Goal: Information Seeking & Learning: Check status

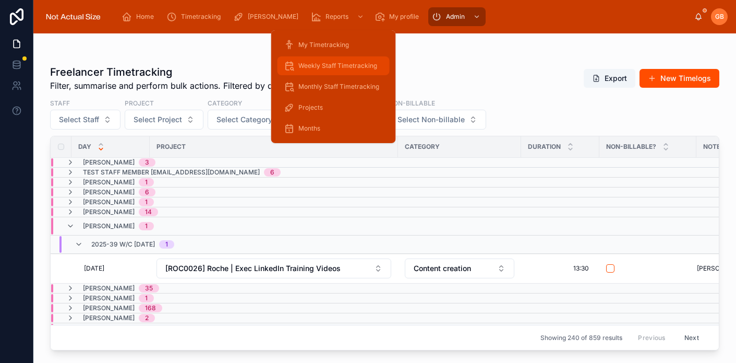
click at [351, 62] on span "Weekly Staff Timetracking" at bounding box center [337, 66] width 79 height 8
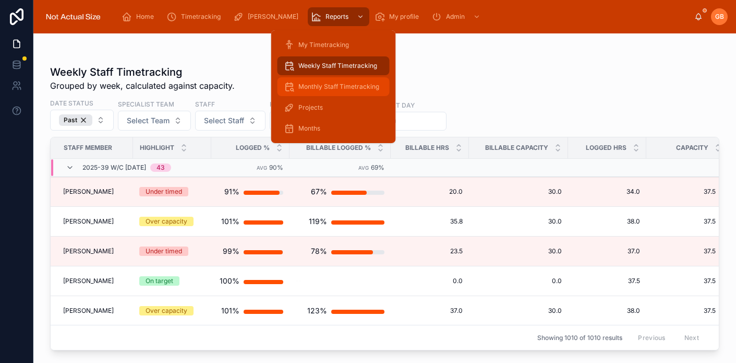
click at [343, 85] on span "Monthly Staff Timetracking" at bounding box center [338, 86] width 81 height 8
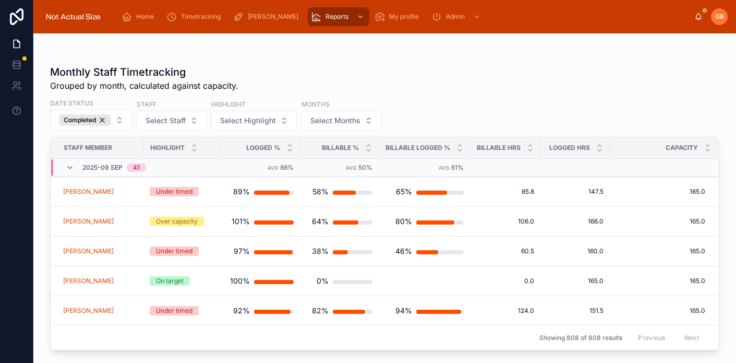
click at [428, 61] on div "Monthly Staff Timetracking Grouped by month, calculated against capacity. Date …" at bounding box center [384, 204] width 669 height 292
click at [286, 119] on button "Select Highlight" at bounding box center [254, 121] width 86 height 20
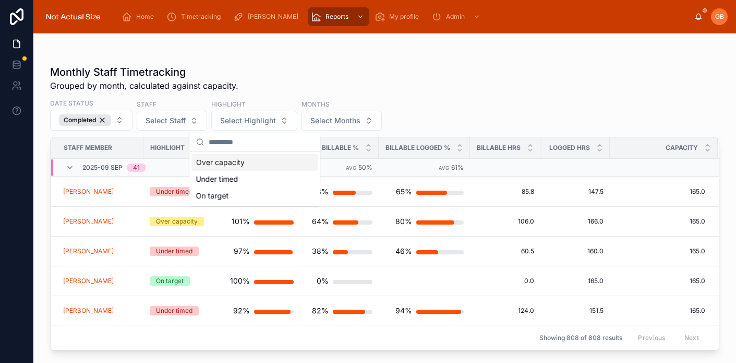
click at [209, 115] on div "Date Status Completed Staff Select Staff Highlight Select Highlight Months Sele…" at bounding box center [384, 114] width 669 height 32
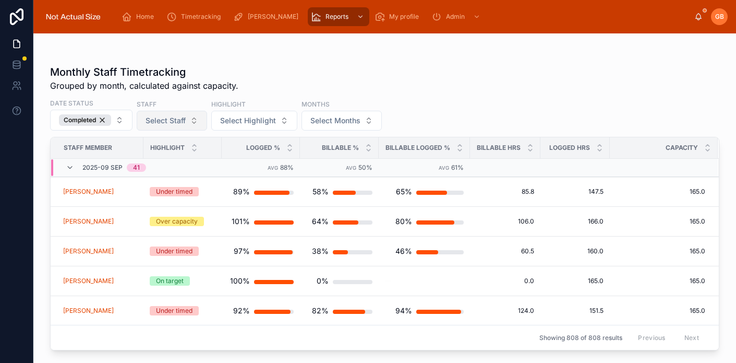
click at [191, 118] on button "Select Staff" at bounding box center [172, 121] width 70 height 20
click at [255, 102] on div "Highlight" at bounding box center [254, 104] width 86 height 11
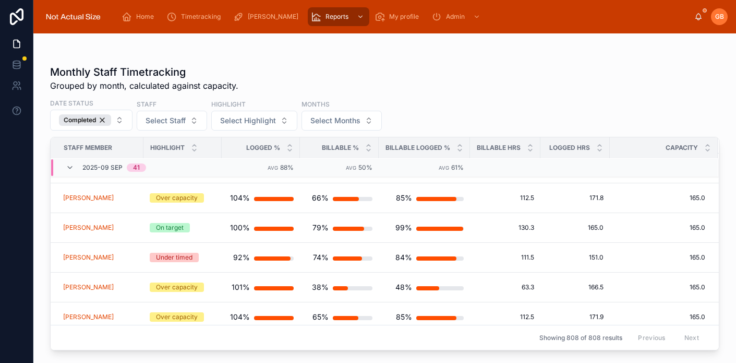
scroll to position [1032, 0]
